Goal: Information Seeking & Learning: Learn about a topic

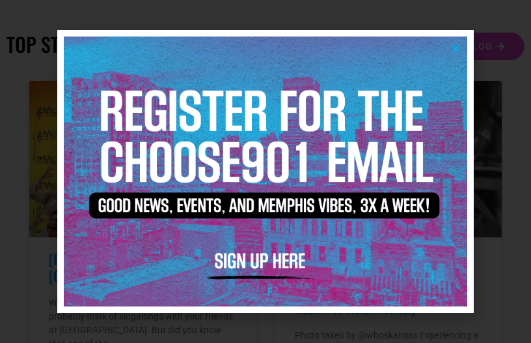
click at [454, 48] on icon "Close" at bounding box center [456, 48] width 10 height 10
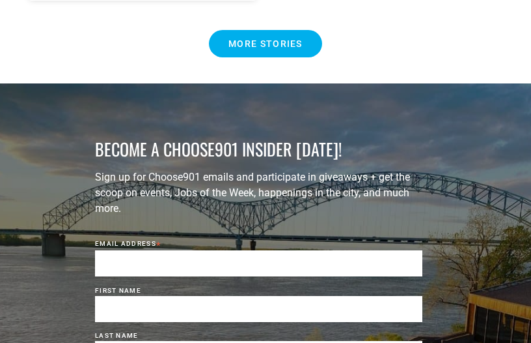
scroll to position [1954, 0]
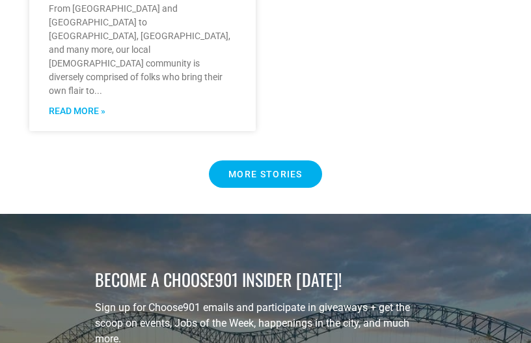
click at [271, 160] on Button "MORE STORIES" at bounding box center [265, 173] width 113 height 27
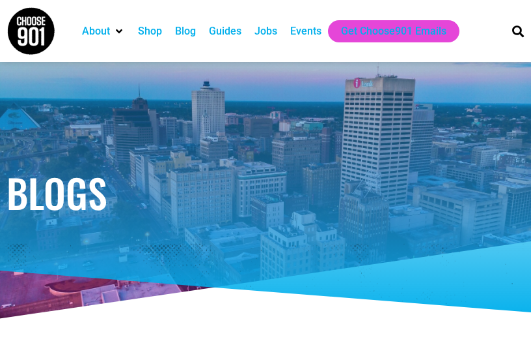
click at [184, 29] on div "Blog" at bounding box center [185, 31] width 21 height 16
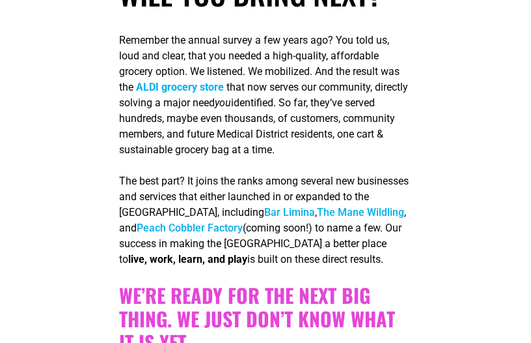
scroll to position [456, 0]
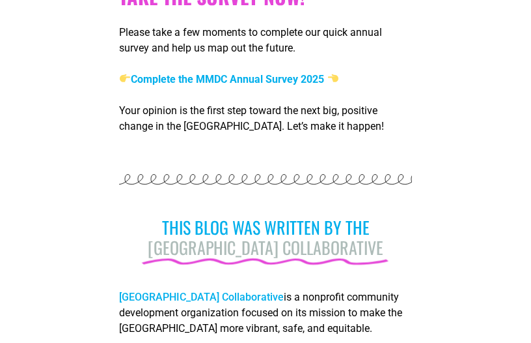
scroll to position [1107, 0]
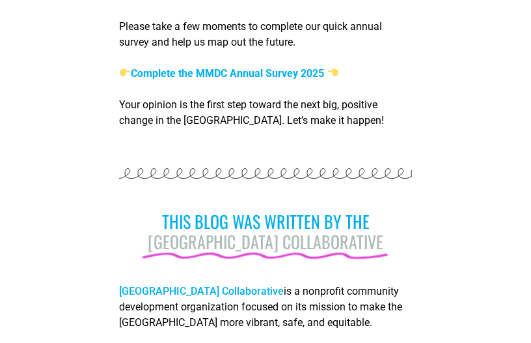
click at [216, 77] on b "Complete the MMDC Annual Survey 2025" at bounding box center [221, 73] width 205 height 12
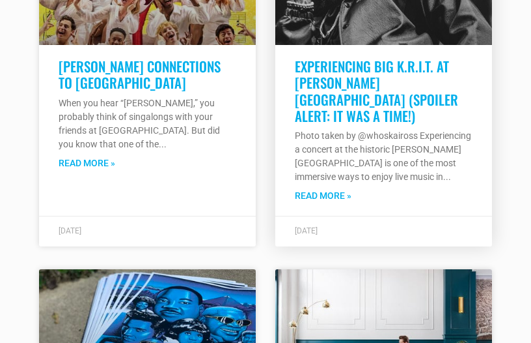
scroll to position [1954, 0]
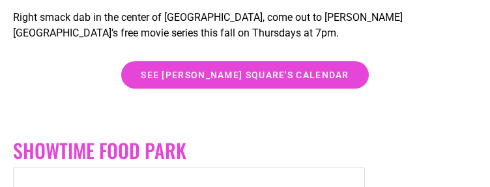
scroll to position [3136, 0]
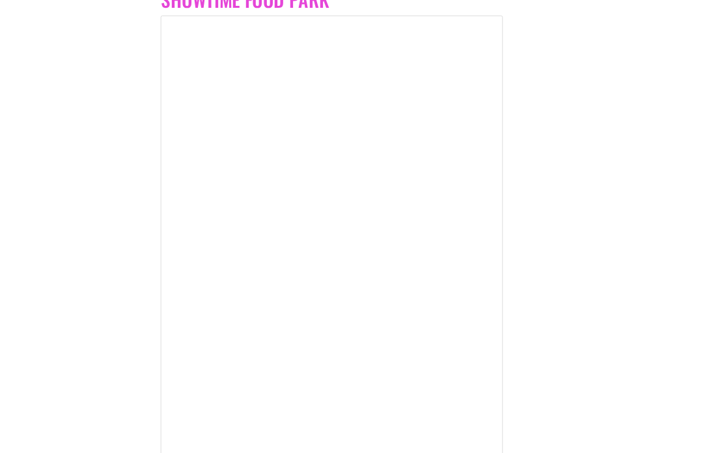
scroll to position [3530, 0]
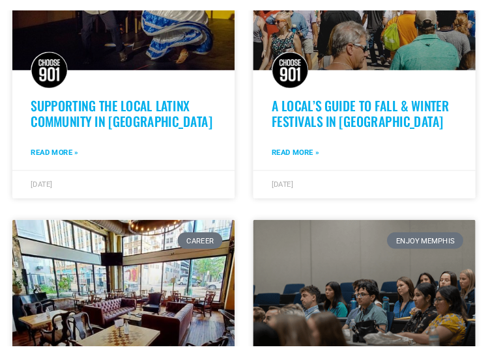
scroll to position [1214, 0]
